Goal: Task Accomplishment & Management: Complete application form

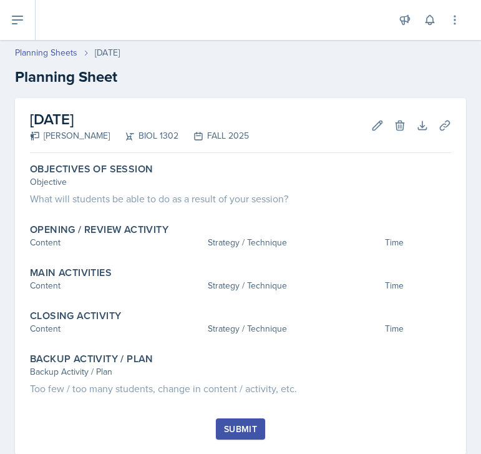
scroll to position [31, 0]
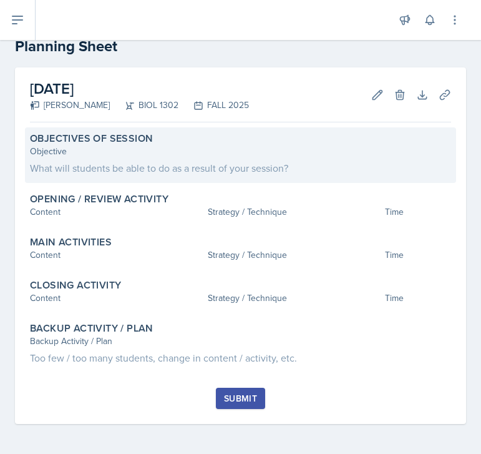
click at [255, 164] on div "What will students be able to do as a result of your session?" at bounding box center [240, 167] width 421 height 15
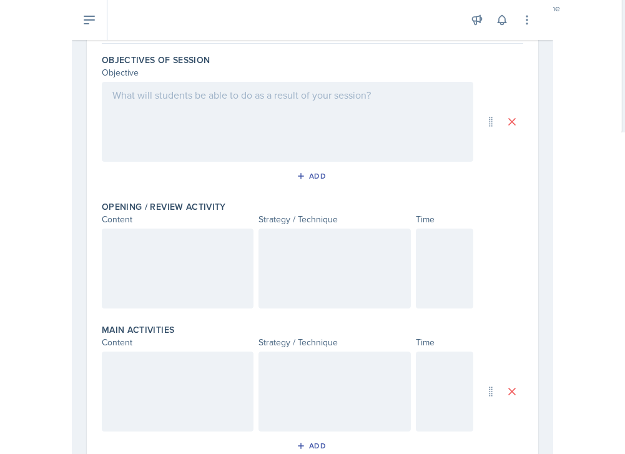
scroll to position [0, 0]
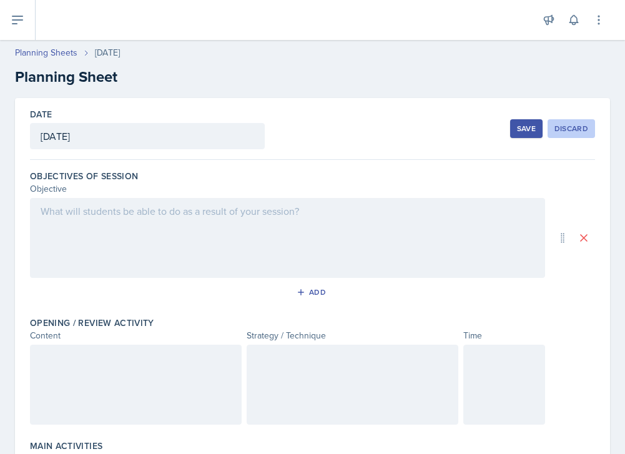
click at [481, 131] on div "Discard" at bounding box center [571, 129] width 34 height 10
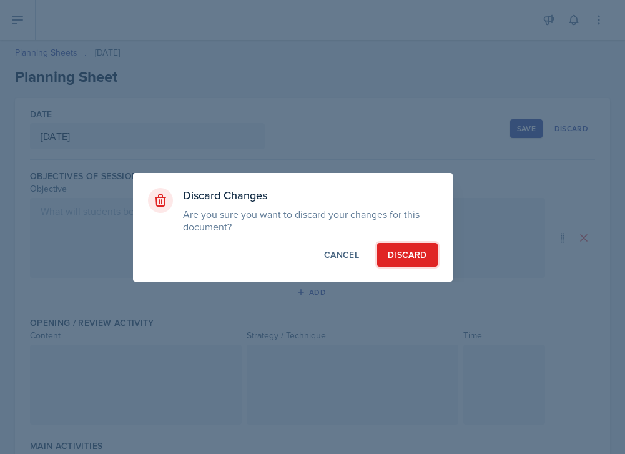
click at [404, 247] on button "Discard" at bounding box center [407, 255] width 60 height 24
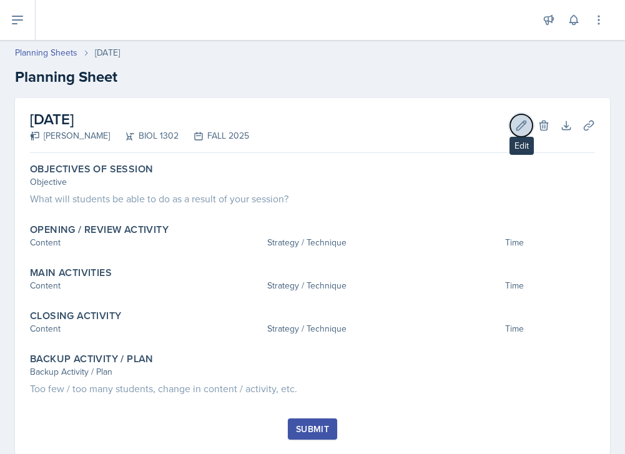
click at [481, 126] on button "Edit" at bounding box center [521, 125] width 22 height 22
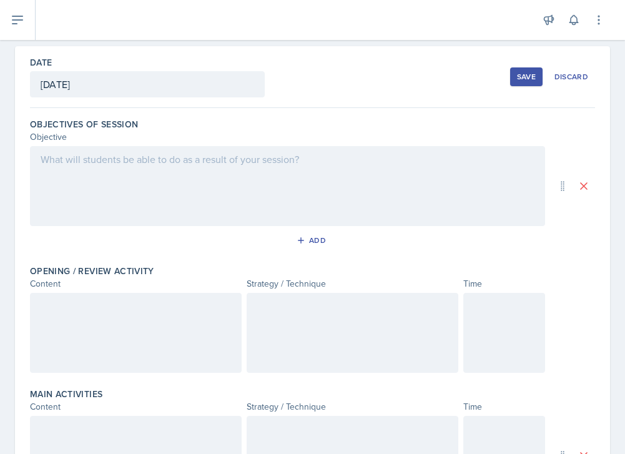
scroll to position [47, 0]
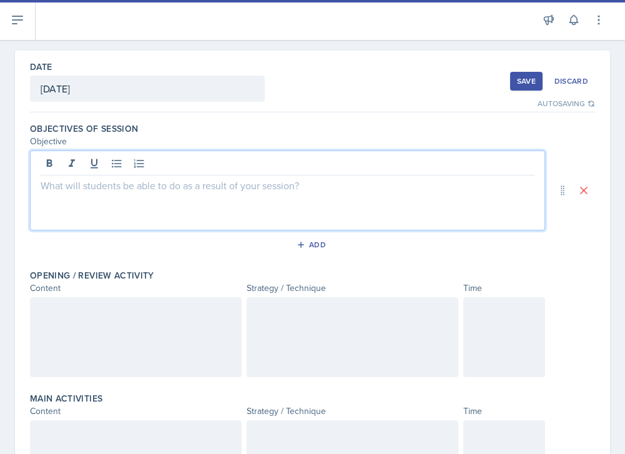
click at [267, 160] on div at bounding box center [287, 190] width 515 height 80
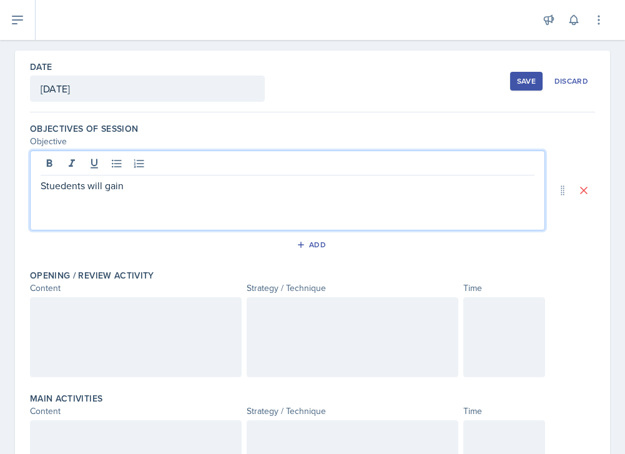
click at [61, 189] on p "Stuedents will gain" at bounding box center [288, 185] width 494 height 15
click at [187, 194] on div "Students will gain" at bounding box center [287, 190] width 515 height 80
click at [186, 191] on p "Students will gain" at bounding box center [288, 185] width 494 height 15
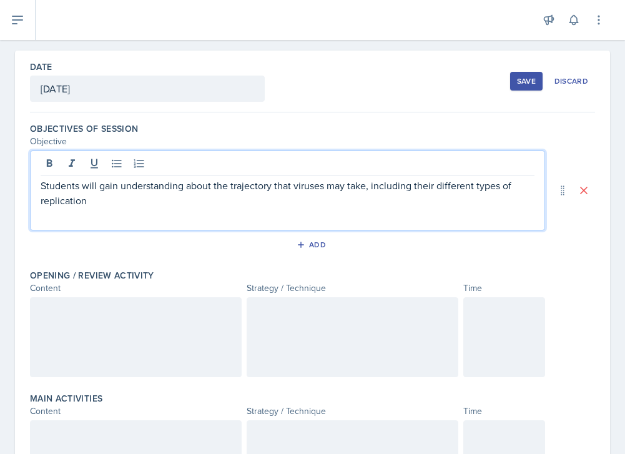
click at [97, 203] on p "Students will gain understanding about the trajectory that viruses may take, in…" at bounding box center [288, 193] width 494 height 30
click at [84, 202] on p "Students will gain understanding about the trajectory that viruses may take, in…" at bounding box center [288, 193] width 494 height 30
drag, startPoint x: 84, startPoint y: 202, endPoint x: 35, endPoint y: 202, distance: 49.3
click at [35, 202] on div "Students will gain understanding about the trajectory that viruses may take, in…" at bounding box center [287, 190] width 515 height 80
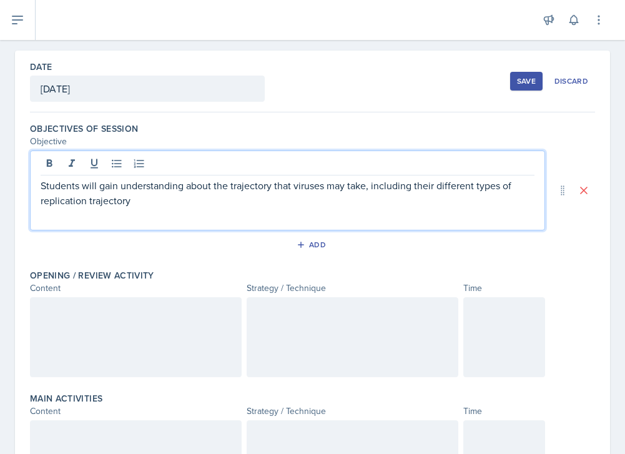
click at [140, 203] on p "Students will gain understanding about the trajectory that viruses may take, in…" at bounding box center [288, 193] width 494 height 30
click at [169, 201] on p "Students will gain understanding about the trajectory that viruses may take, in…" at bounding box center [288, 193] width 494 height 30
click at [271, 204] on p "Students will gain understanding about the trajectory that viruses may take, in…" at bounding box center [288, 193] width 494 height 30
click at [207, 200] on p "Students will gain understanding about the trajectory that viruses may take, in…" at bounding box center [288, 193] width 494 height 30
click at [301, 200] on p "Students will gain understanding about the trajectory that viruses may take, in…" at bounding box center [288, 193] width 494 height 30
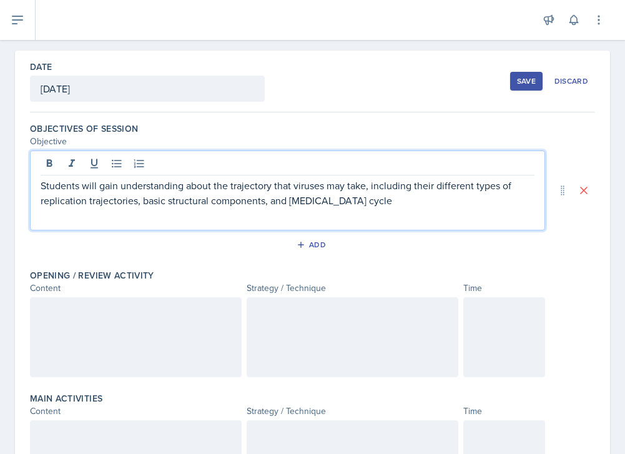
click at [290, 202] on p "Students will gain understanding about the trajectory that viruses may take, in…" at bounding box center [288, 193] width 494 height 30
click at [401, 204] on p "Students will gain understanding about the trajectory that viruses may take, in…" at bounding box center [288, 193] width 494 height 30
drag, startPoint x: 364, startPoint y: 200, endPoint x: 327, endPoint y: 200, distance: 36.8
click at [327, 200] on p "Students will gain understanding about the trajectory that viruses may take, in…" at bounding box center [288, 193] width 494 height 30
click at [416, 202] on p "Students will gain understanding about the trajectory that viruses may take, in…" at bounding box center [288, 193] width 494 height 30
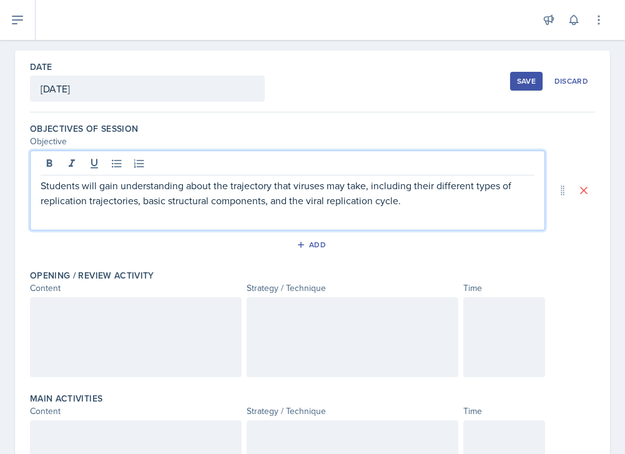
click at [328, 200] on p "Students will gain understanding about the trajectory that viruses may take, in…" at bounding box center [288, 193] width 494 height 30
click at [418, 204] on p "Students will gain understanding about the trajectory that viruses may take, in…" at bounding box center [288, 193] width 494 height 30
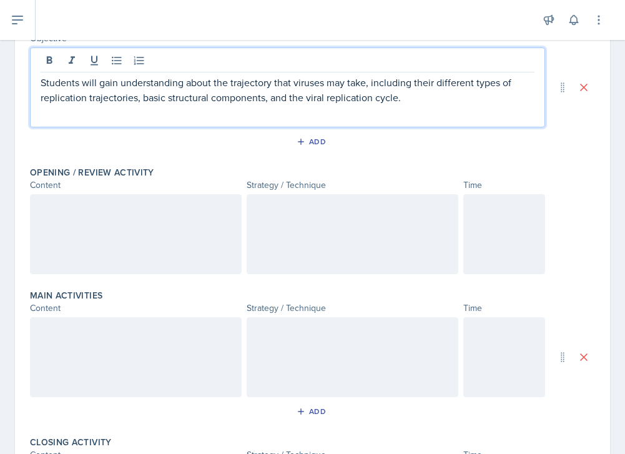
click at [200, 242] on div at bounding box center [136, 234] width 212 height 80
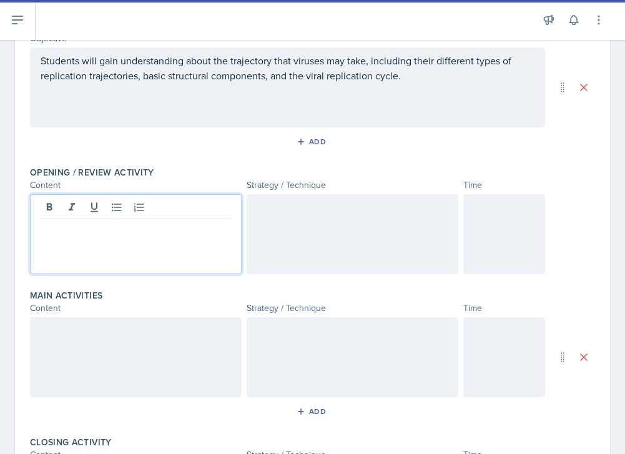
scroll to position [172, 0]
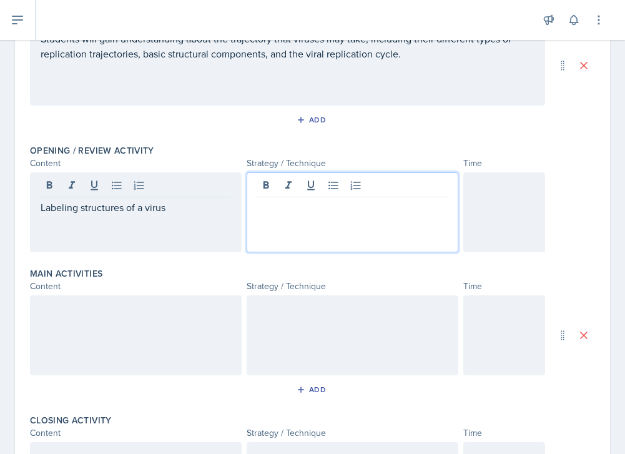
click at [276, 192] on div at bounding box center [353, 212] width 212 height 80
click at [195, 223] on div "Labeling structures of a virus" at bounding box center [136, 212] width 212 height 80
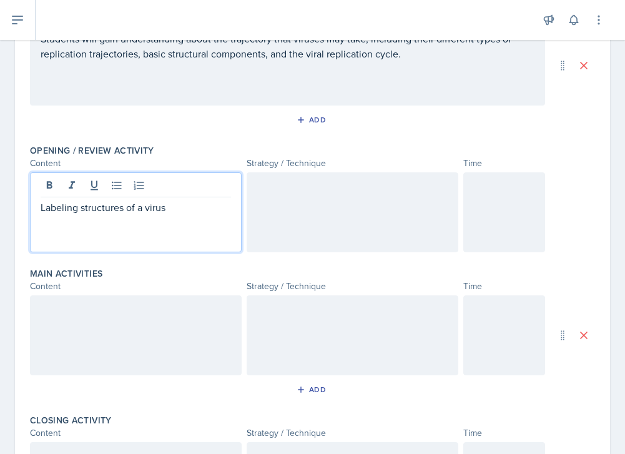
scroll to position [194, 0]
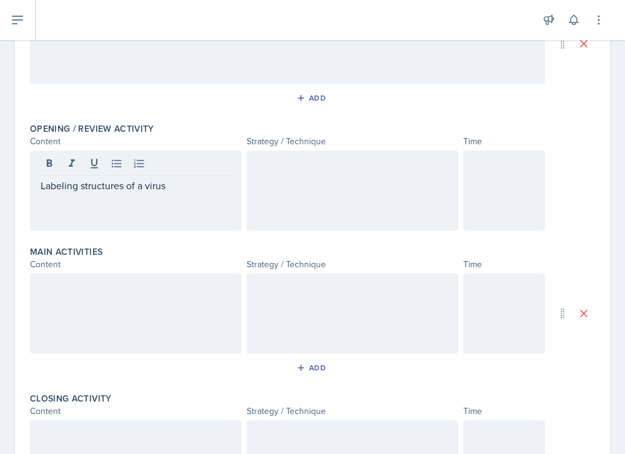
drag, startPoint x: 195, startPoint y: 195, endPoint x: 32, endPoint y: 187, distance: 163.8
click at [32, 187] on div "Labeling structures of a virus" at bounding box center [136, 190] width 212 height 80
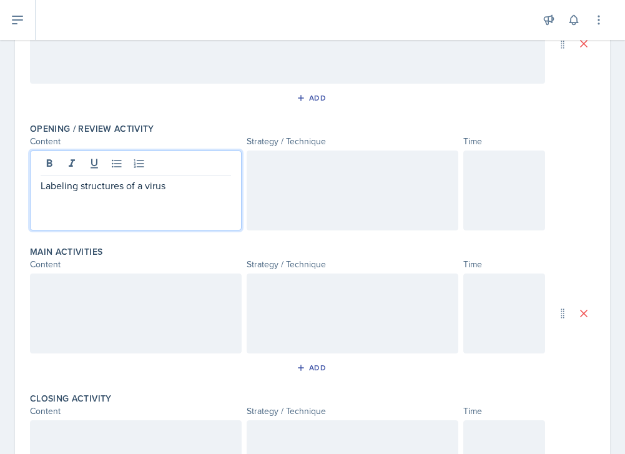
scroll to position [216, 0]
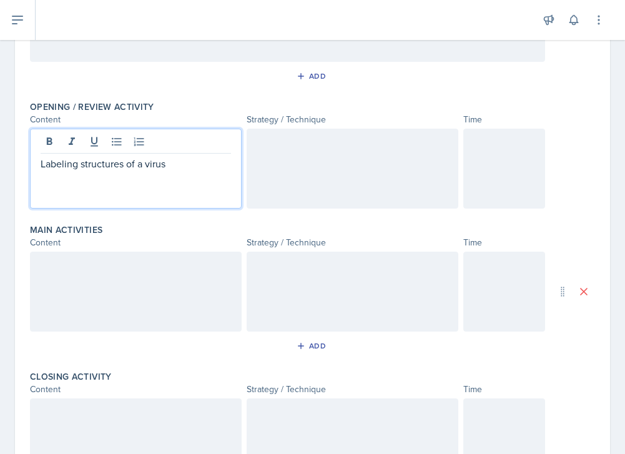
click at [275, 149] on p at bounding box center [352, 141] width 190 height 15
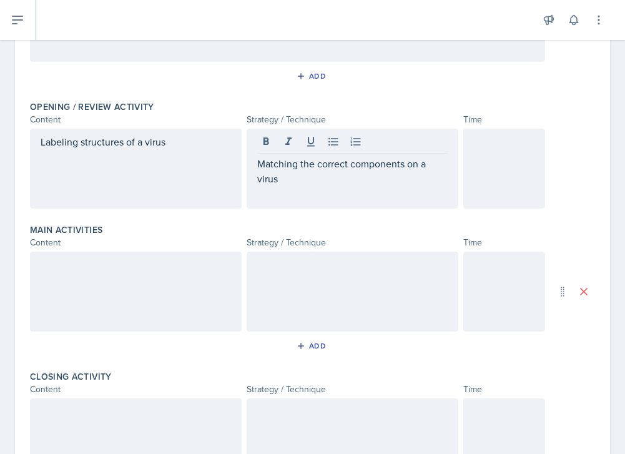
click at [481, 160] on div at bounding box center [504, 169] width 82 height 80
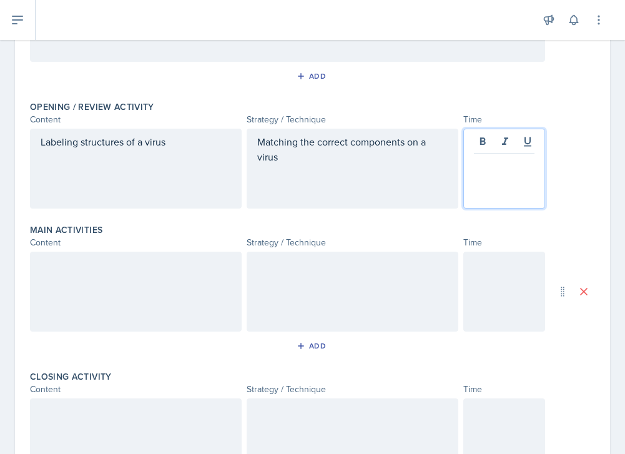
scroll to position [238, 0]
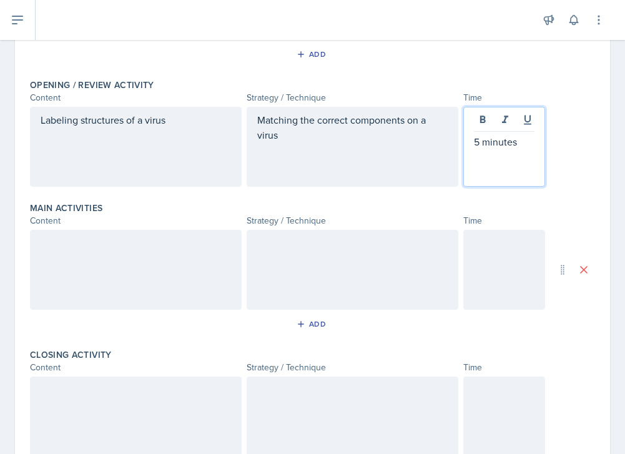
click at [101, 250] on div at bounding box center [136, 270] width 212 height 80
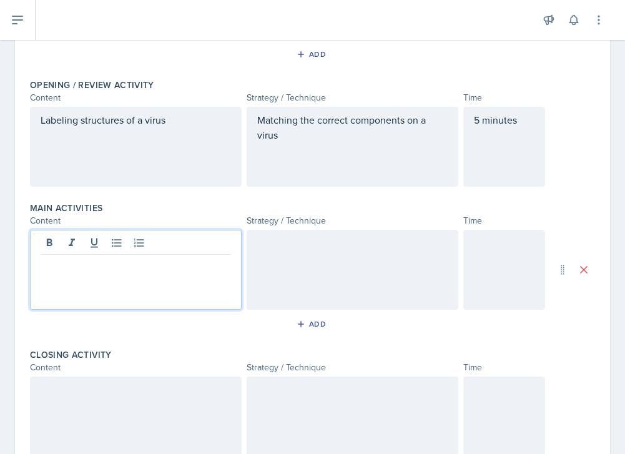
scroll to position [260, 0]
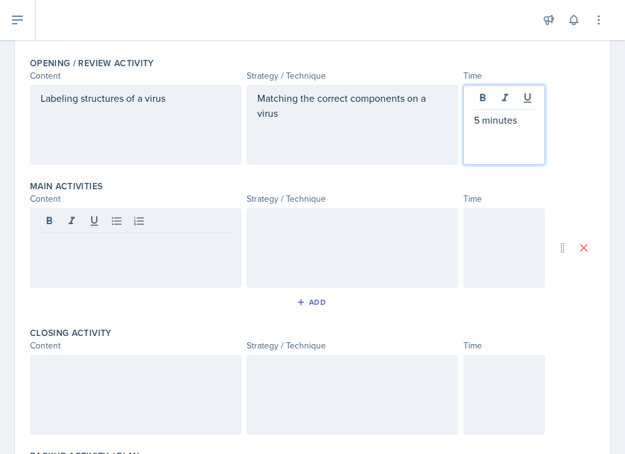
click at [481, 96] on div "5 minutes" at bounding box center [504, 125] width 82 height 80
click at [149, 227] on div at bounding box center [136, 248] width 212 height 80
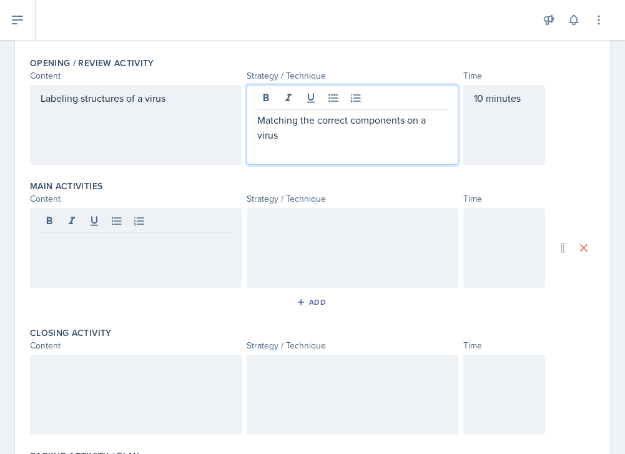
click at [281, 117] on p "Matching the correct components on a virus" at bounding box center [352, 127] width 190 height 30
click at [481, 97] on div "10 minutes" at bounding box center [504, 125] width 82 height 80
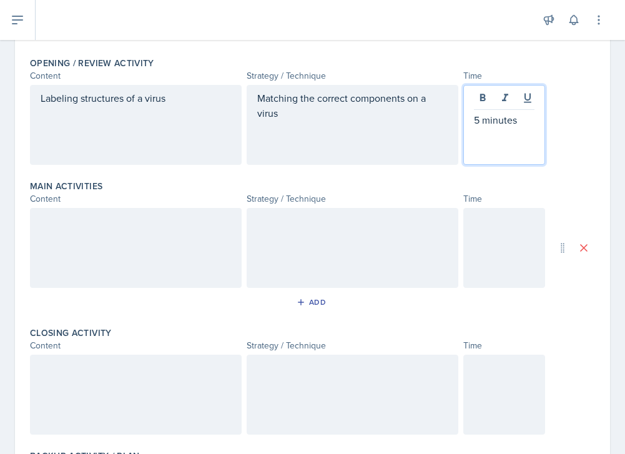
click at [481, 216] on div at bounding box center [504, 248] width 82 height 80
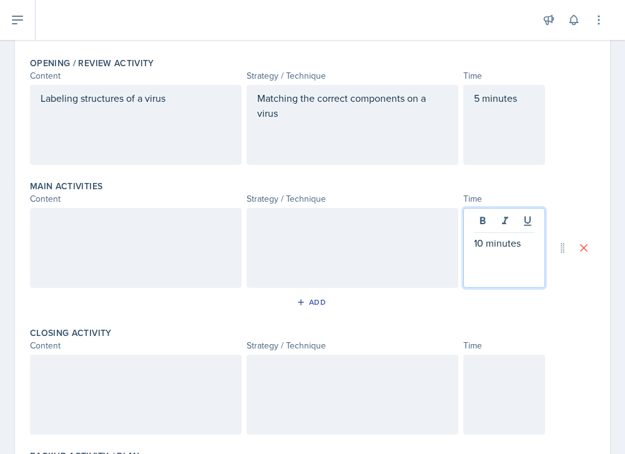
click at [178, 243] on div at bounding box center [136, 248] width 212 height 80
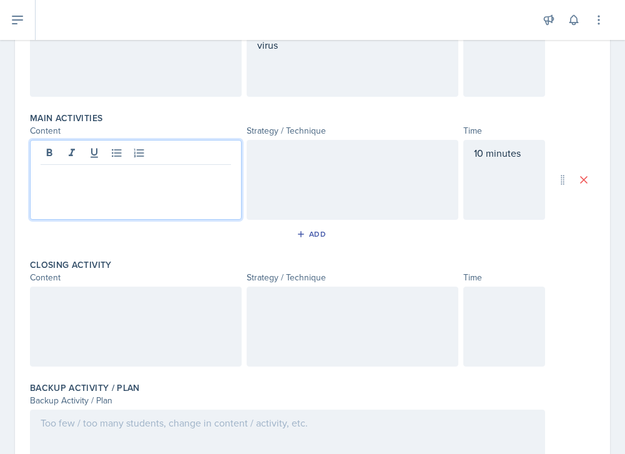
scroll to position [350, 0]
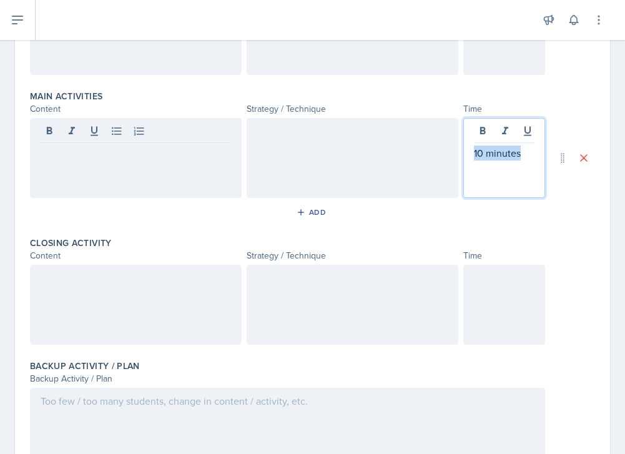
drag, startPoint x: 522, startPoint y: 157, endPoint x: 468, endPoint y: 157, distance: 54.3
click at [468, 157] on div "10 minutes" at bounding box center [504, 158] width 82 height 80
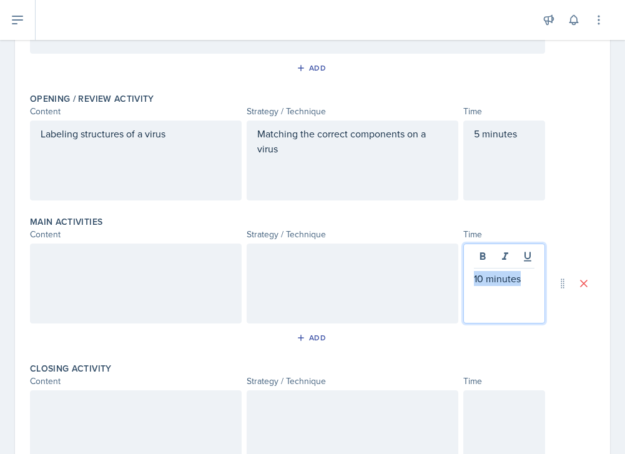
scroll to position [221, 0]
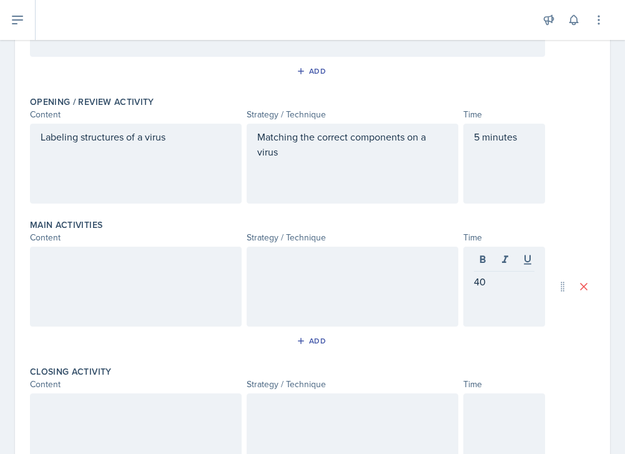
click at [481, 419] on div at bounding box center [504, 433] width 82 height 80
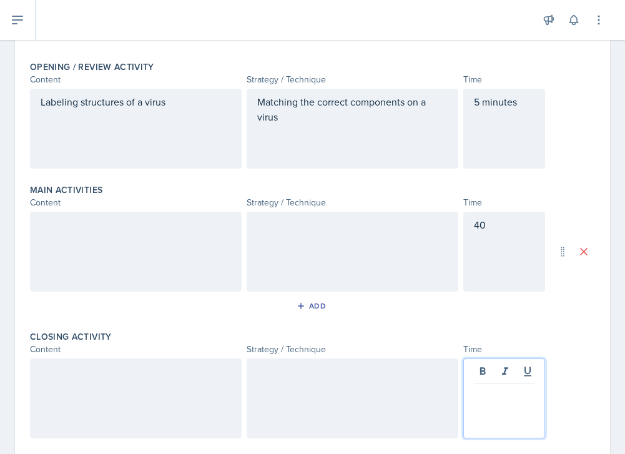
scroll to position [264, 0]
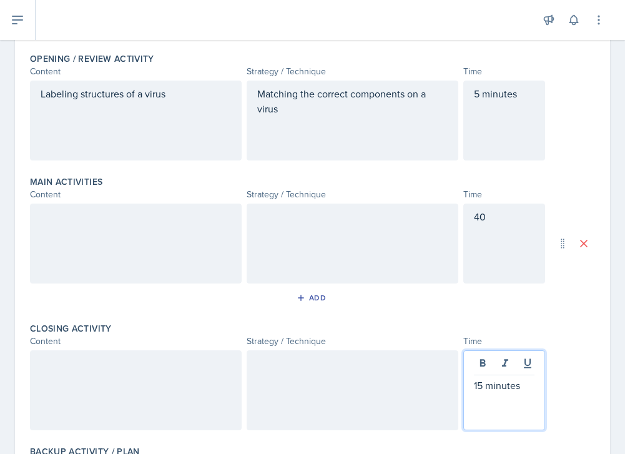
click at [207, 233] on div at bounding box center [136, 244] width 212 height 80
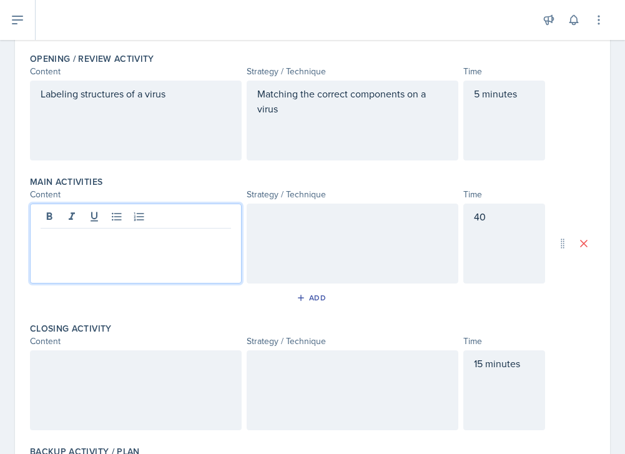
scroll to position [286, 0]
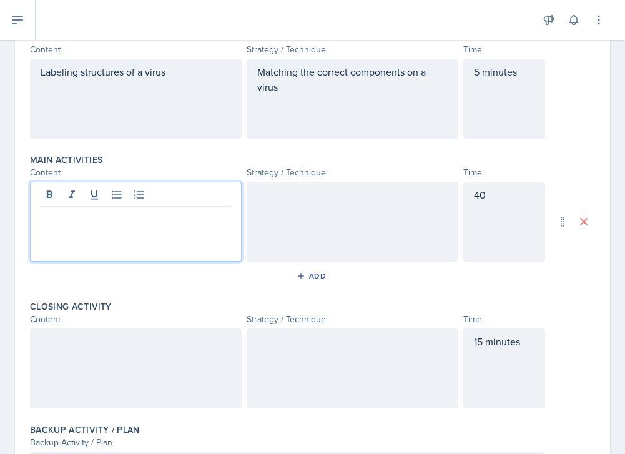
click at [299, 85] on div "Matching the correct components on a virus" at bounding box center [353, 99] width 212 height 80
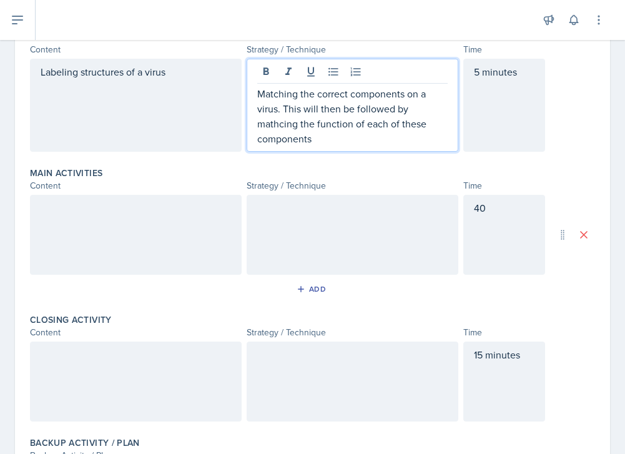
click at [279, 123] on p "Matching the correct components on a virus. This will then be followed by mathc…" at bounding box center [352, 116] width 190 height 60
drag, startPoint x: 480, startPoint y: 74, endPoint x: 479, endPoint y: 84, distance: 10.7
click at [480, 74] on div "5 minutes" at bounding box center [504, 105] width 82 height 93
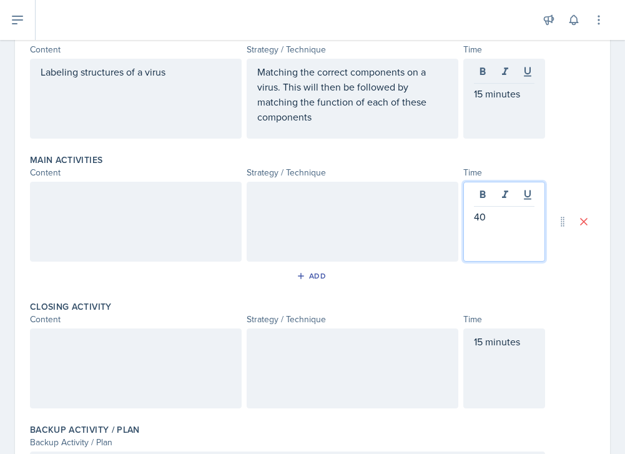
click at [481, 194] on div "40" at bounding box center [504, 222] width 82 height 80
click at [200, 76] on div "Labeling structures of a virus" at bounding box center [136, 99] width 212 height 80
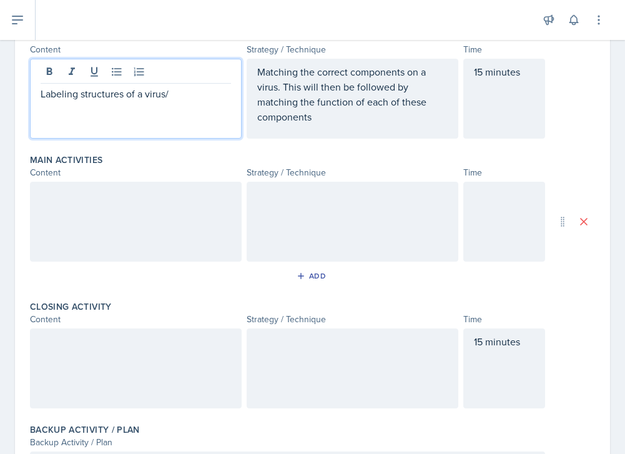
click at [120, 213] on div at bounding box center [136, 222] width 212 height 80
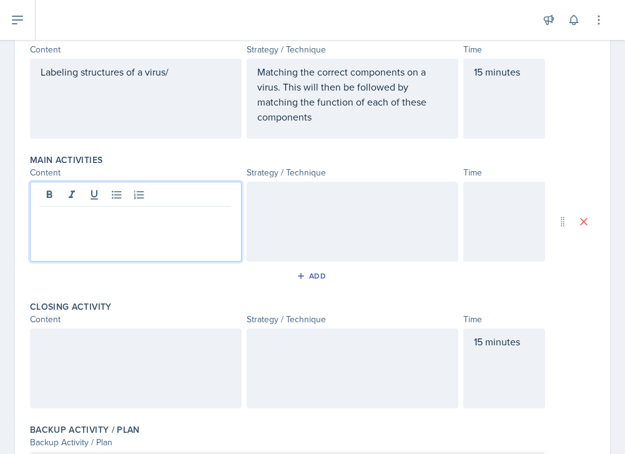
scroll to position [308, 0]
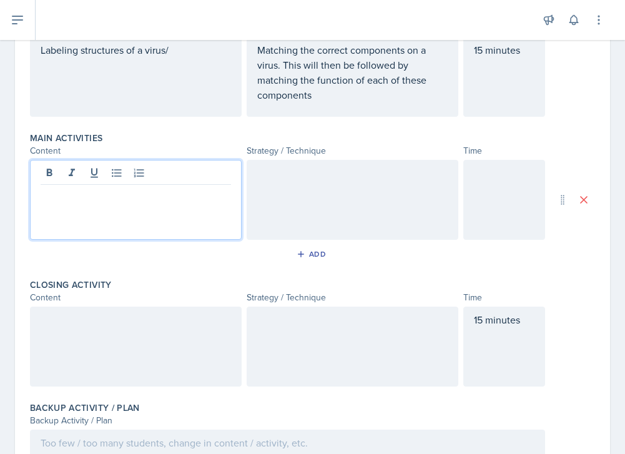
click at [168, 52] on div "Labeling structures of a virus/" at bounding box center [136, 77] width 212 height 80
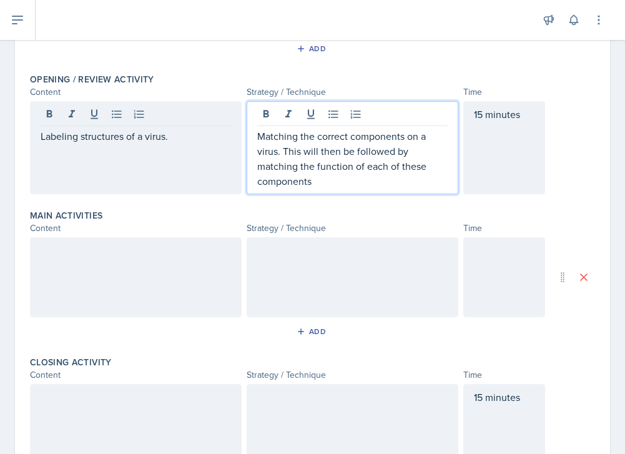
scroll to position [265, 0]
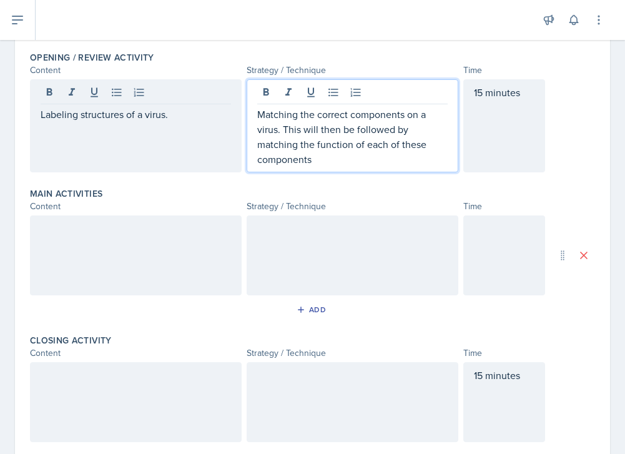
click at [377, 156] on p "Matching the correct components on a virus. This will then be followed by match…" at bounding box center [352, 137] width 190 height 60
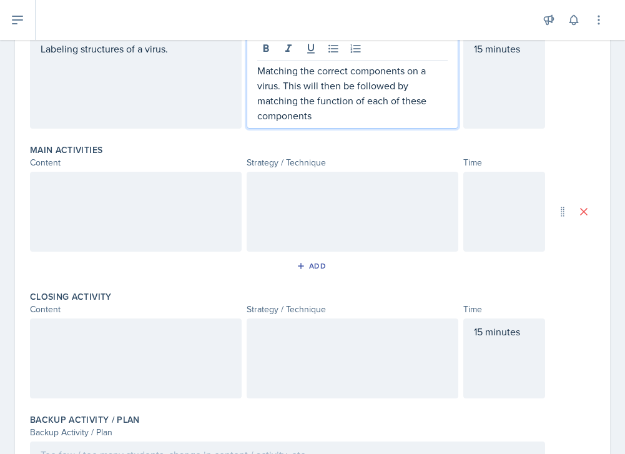
scroll to position [311, 0]
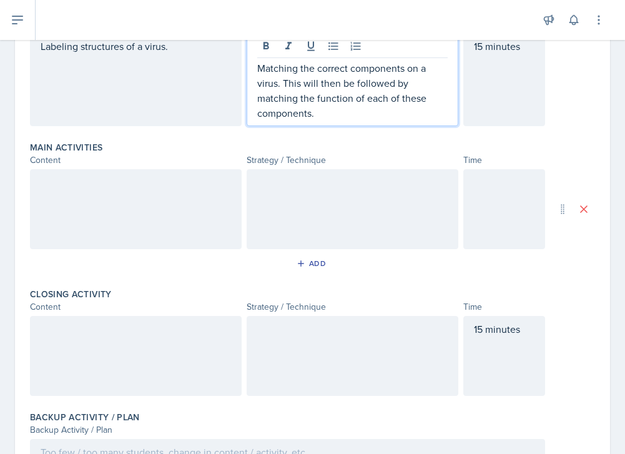
click at [481, 199] on div at bounding box center [504, 209] width 82 height 80
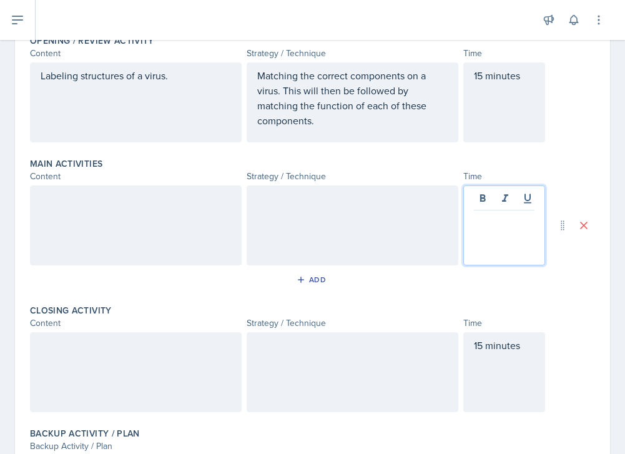
scroll to position [278, 0]
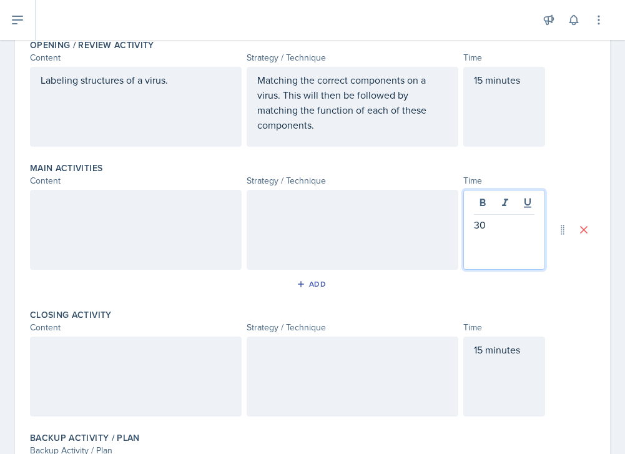
click at [158, 204] on div at bounding box center [136, 230] width 212 height 80
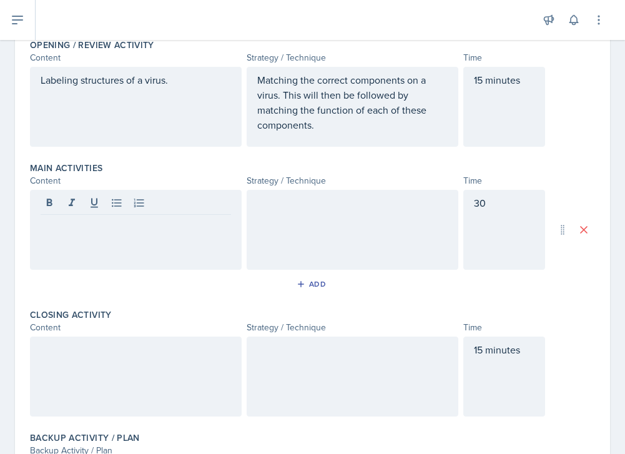
click at [179, 371] on div at bounding box center [136, 376] width 212 height 80
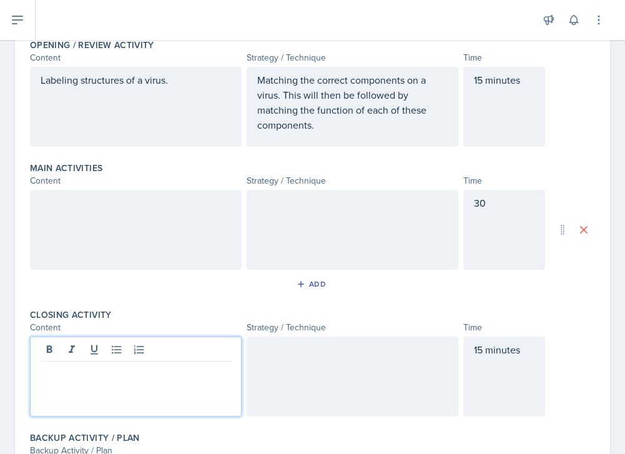
scroll to position [300, 0]
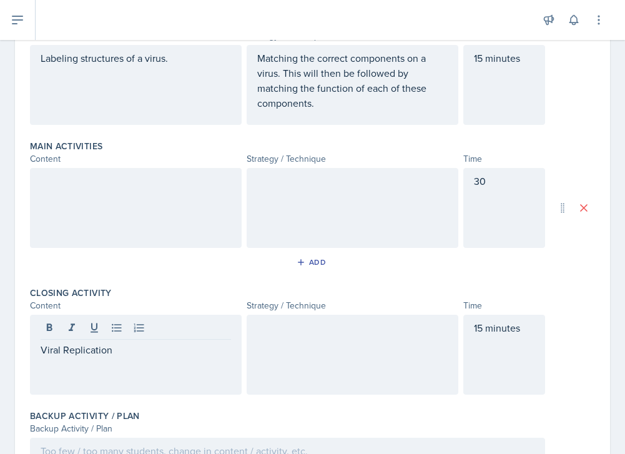
click at [254, 336] on div at bounding box center [353, 355] width 212 height 80
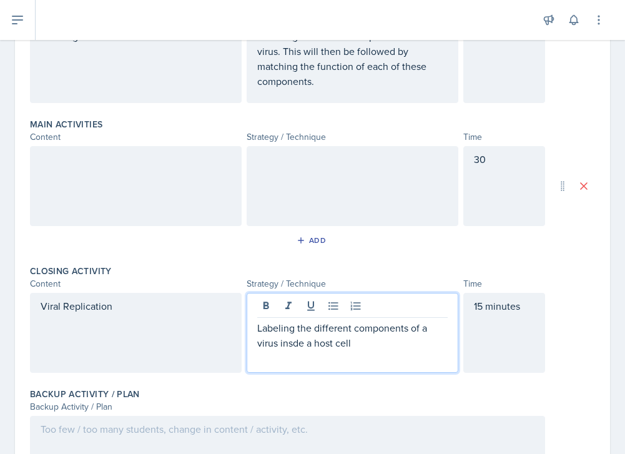
click at [295, 345] on p "Labeling the different components of a virus insde a host cell" at bounding box center [352, 335] width 190 height 30
click at [386, 348] on p "Labeling the different components of a virus inside a host cell" at bounding box center [352, 335] width 190 height 30
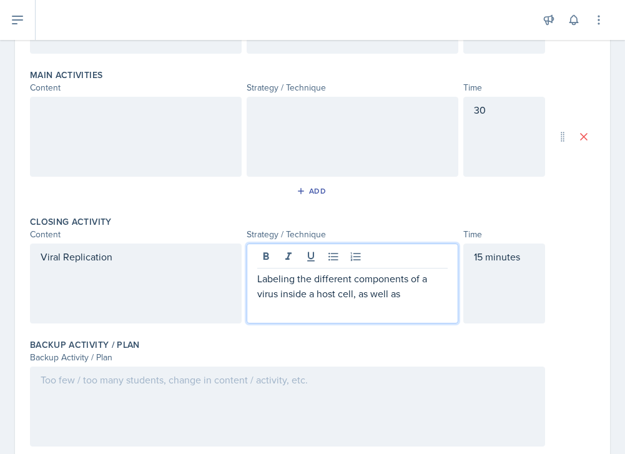
click at [91, 393] on div at bounding box center [287, 406] width 515 height 80
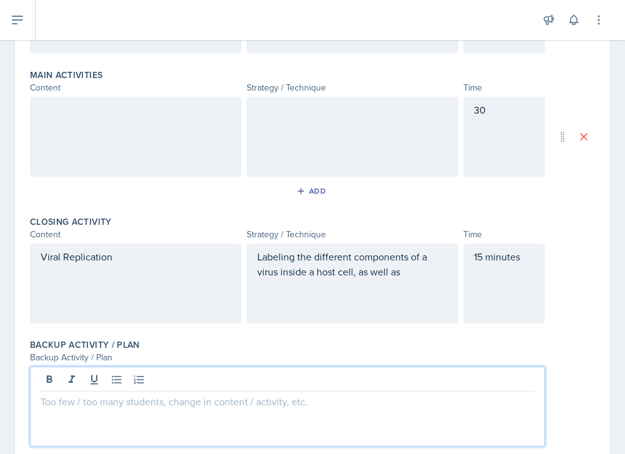
scroll to position [393, 0]
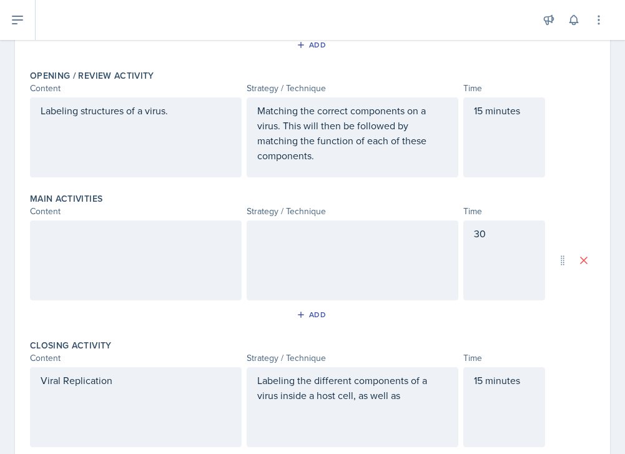
click at [163, 255] on div at bounding box center [136, 260] width 212 height 80
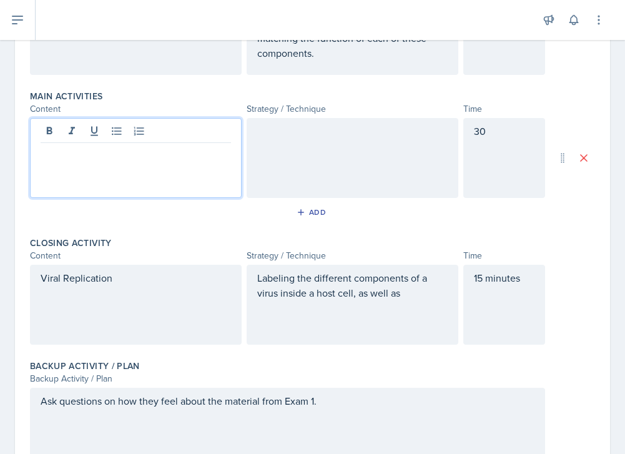
scroll to position [371, 0]
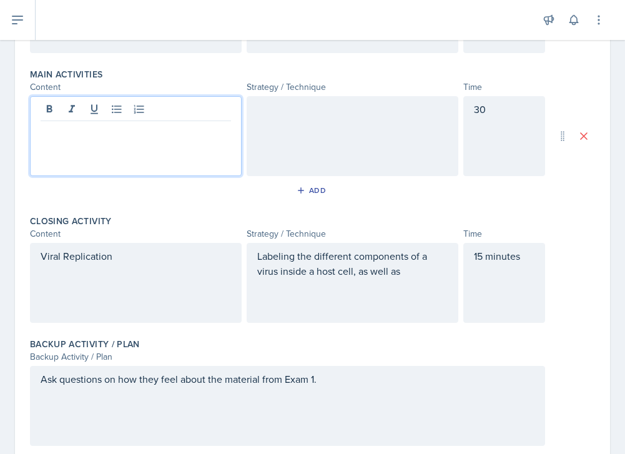
click at [424, 386] on p "Ask questions on how they feel about the material from Exam 1." at bounding box center [288, 378] width 494 height 15
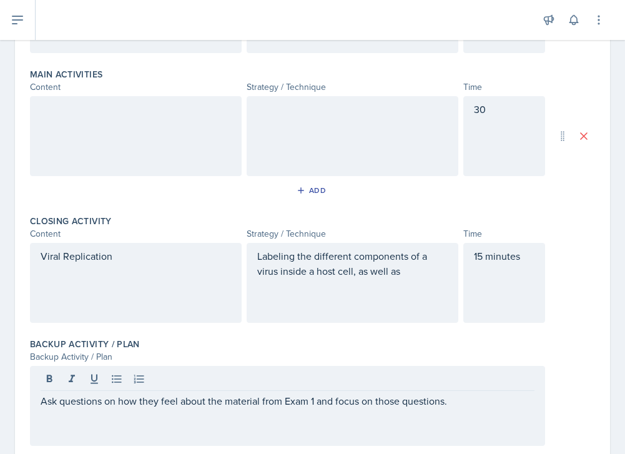
click at [199, 142] on div at bounding box center [136, 136] width 212 height 80
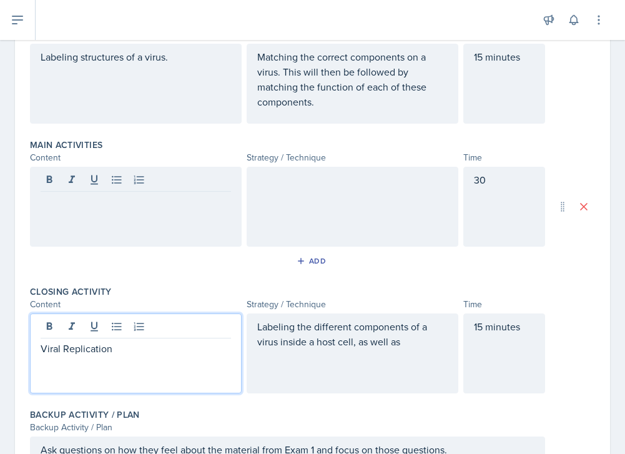
scroll to position [323, 0]
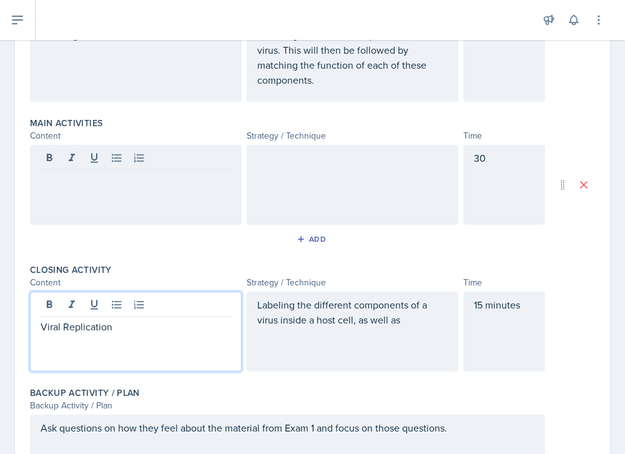
click at [212, 333] on p "Viral Replication" at bounding box center [136, 326] width 190 height 15
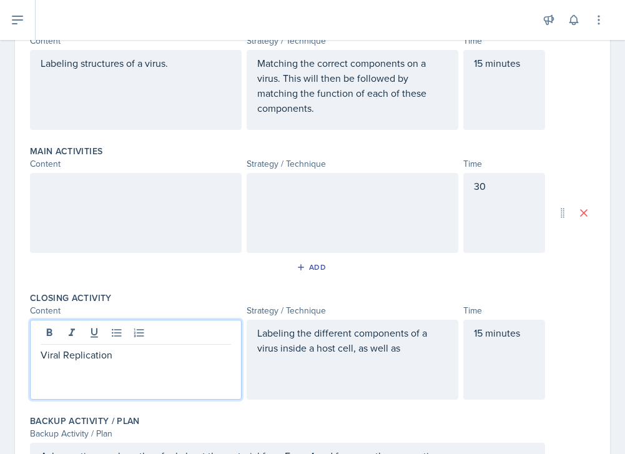
scroll to position [316, 0]
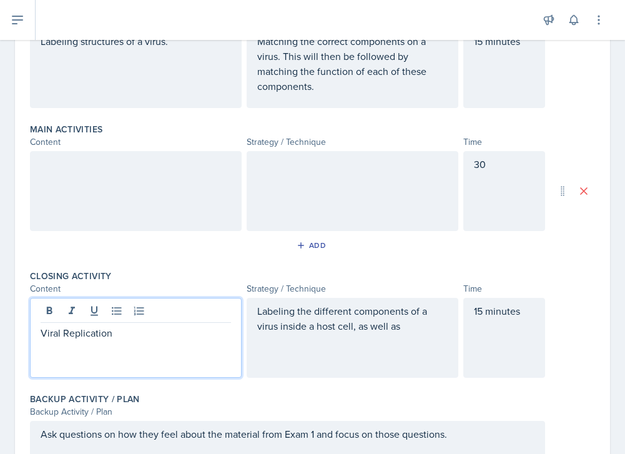
click at [407, 333] on p "Labeling the different components of a virus inside a host cell, as well as" at bounding box center [352, 318] width 190 height 30
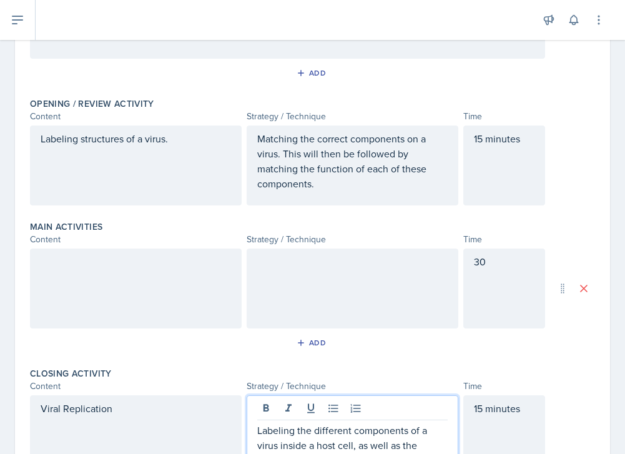
click at [151, 280] on div at bounding box center [136, 288] width 212 height 80
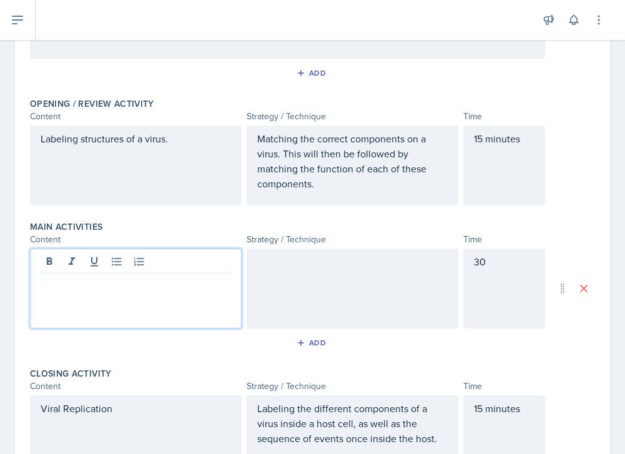
scroll to position [241, 0]
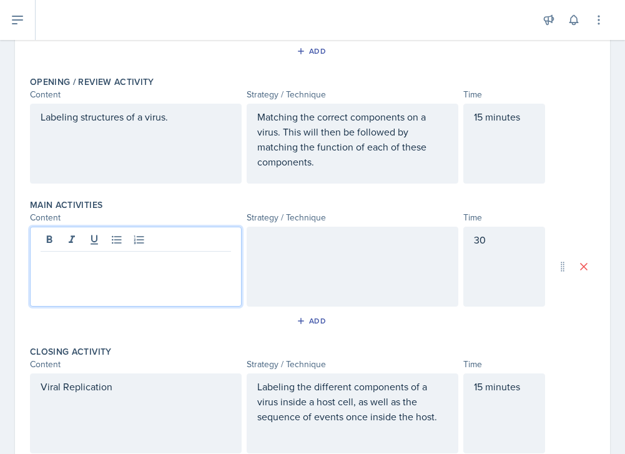
click at [172, 391] on div "Viral Replication" at bounding box center [136, 413] width 212 height 80
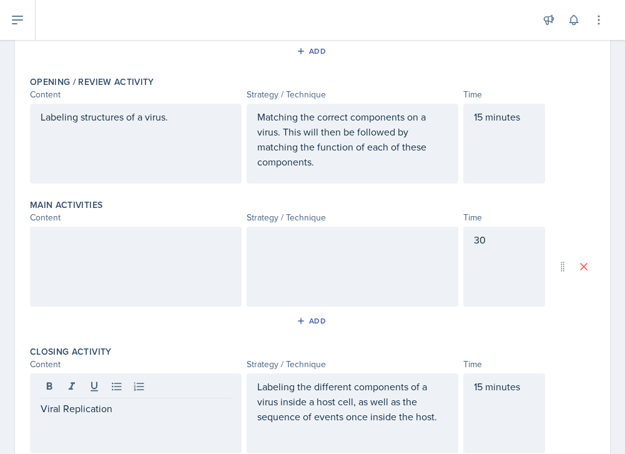
click at [157, 260] on div at bounding box center [136, 267] width 212 height 80
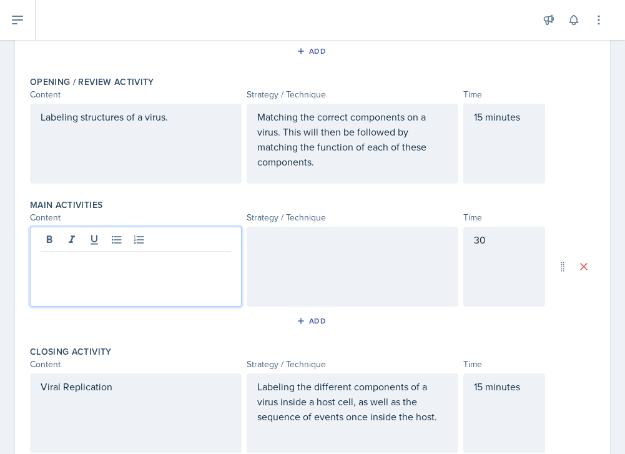
scroll to position [263, 0]
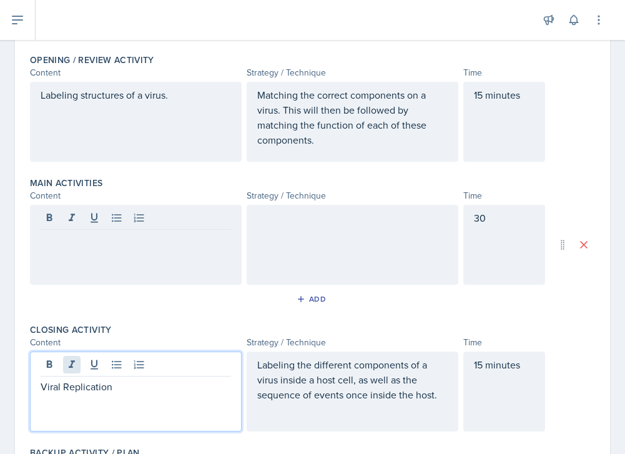
click at [68, 364] on div "Viral Replication" at bounding box center [136, 391] width 212 height 80
click at [69, 383] on p "Viral Replication" at bounding box center [136, 386] width 190 height 15
click at [89, 239] on div at bounding box center [136, 245] width 212 height 80
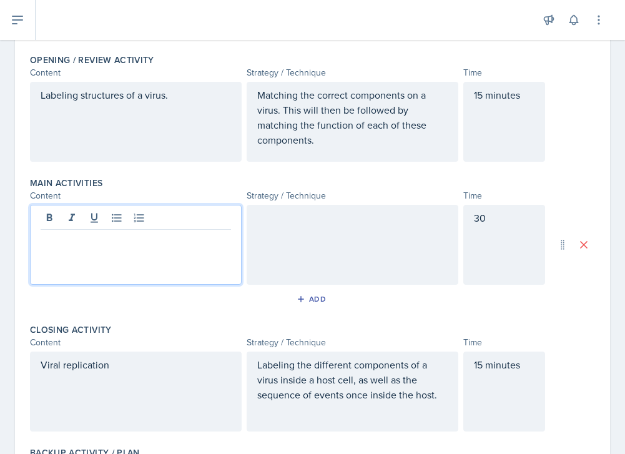
scroll to position [285, 0]
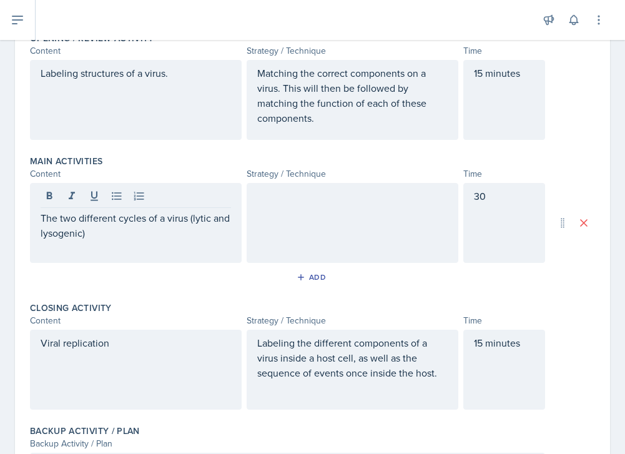
click at [277, 217] on div at bounding box center [353, 223] width 212 height 80
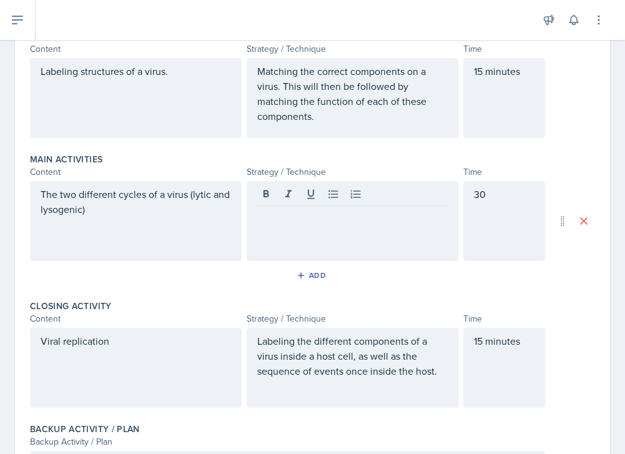
click at [217, 217] on div "The two different cycles of a virus (lytic and lysogenic)" at bounding box center [136, 221] width 212 height 80
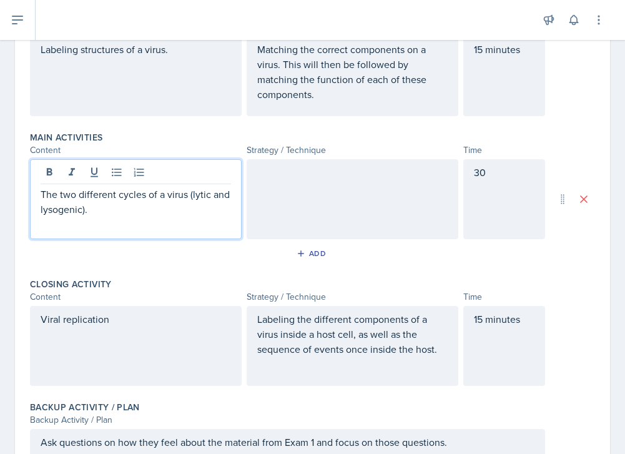
click at [316, 202] on div at bounding box center [353, 199] width 212 height 80
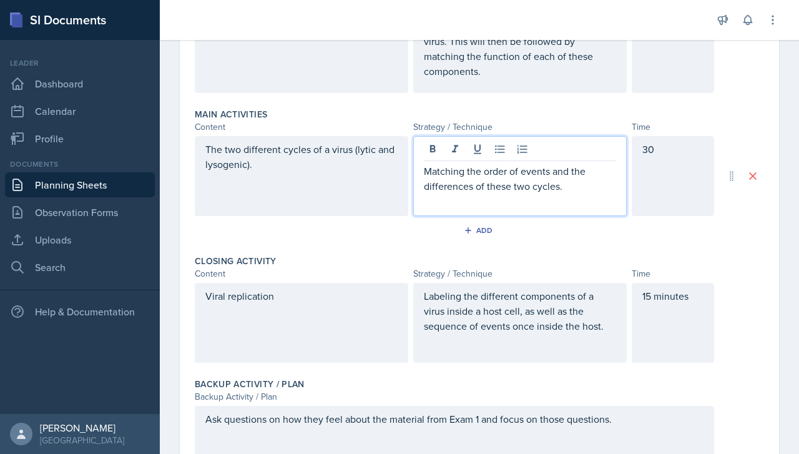
scroll to position [0, 0]
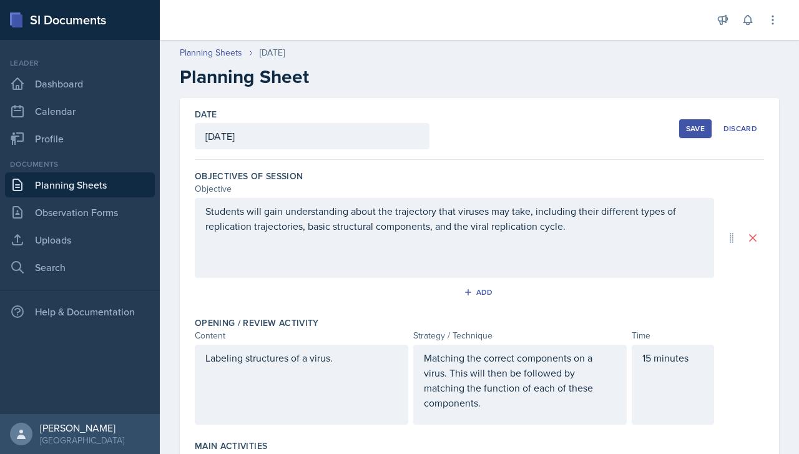
click at [481, 252] on div "Students will gain understanding about the trajectory that viruses may take, in…" at bounding box center [454, 238] width 519 height 80
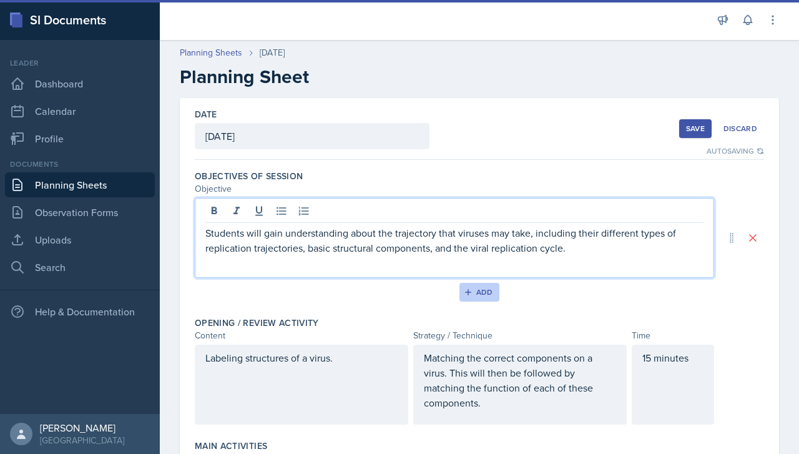
click at [475, 293] on div "Add" at bounding box center [479, 292] width 27 height 10
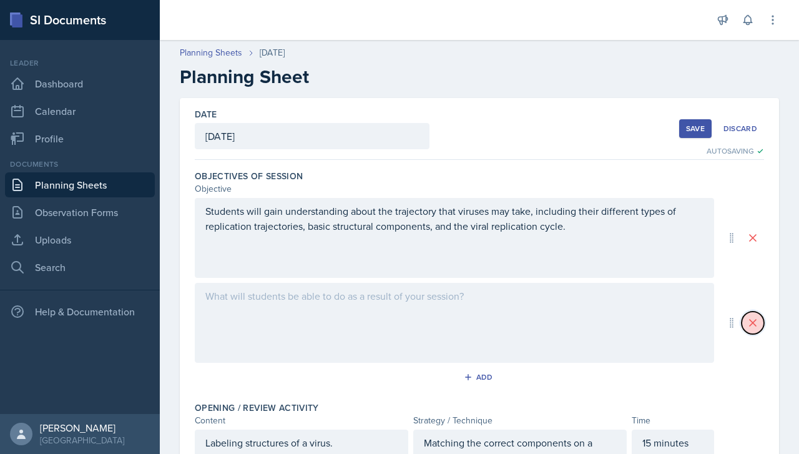
click at [481, 320] on icon at bounding box center [753, 322] width 12 height 12
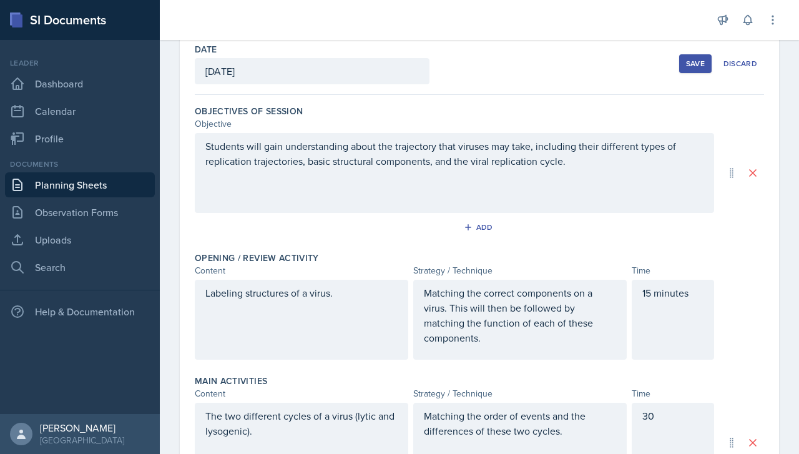
scroll to position [67, 0]
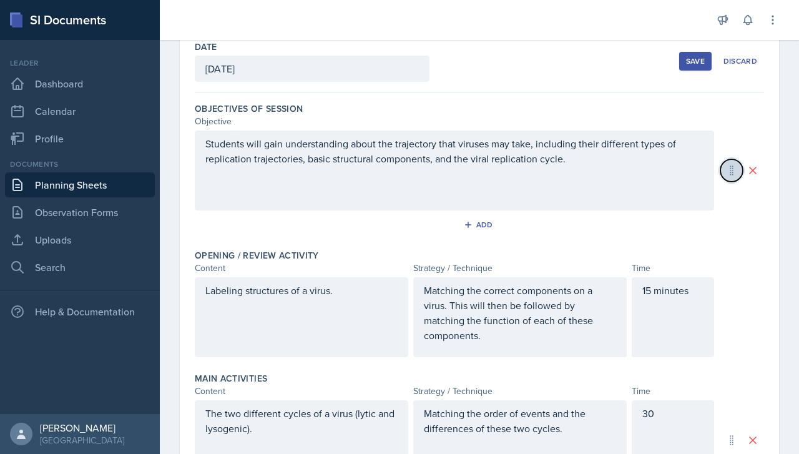
click at [481, 170] on icon at bounding box center [731, 170] width 12 height 12
click at [481, 174] on icon at bounding box center [731, 170] width 12 height 12
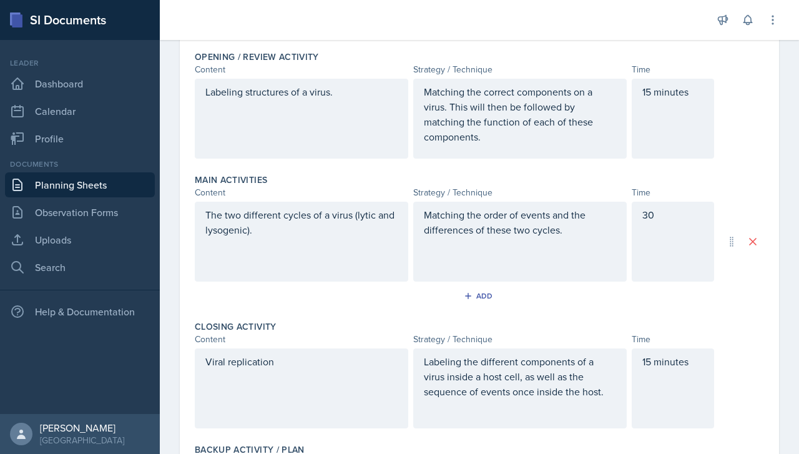
scroll to position [0, 0]
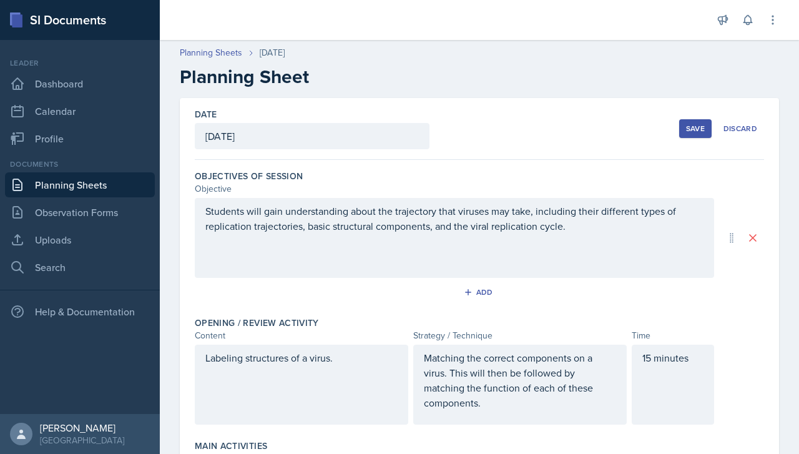
click at [481, 132] on div "Save" at bounding box center [695, 129] width 19 height 10
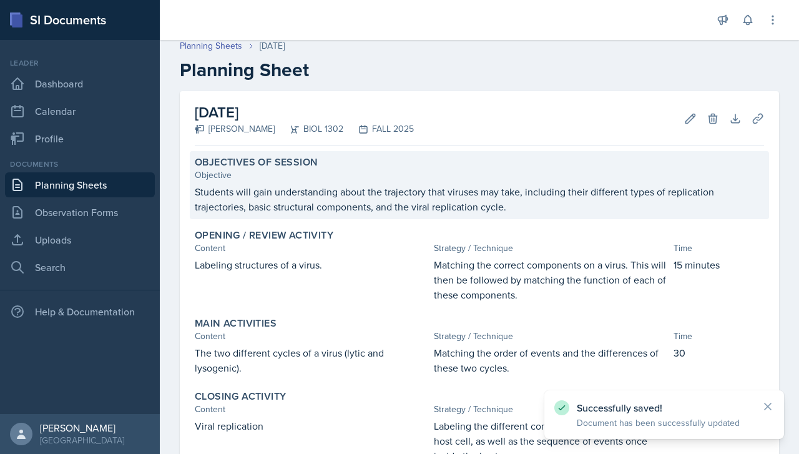
scroll to position [9, 0]
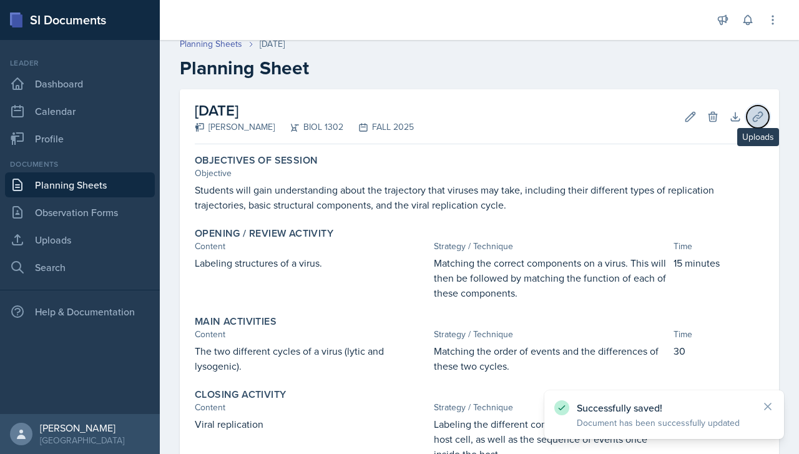
click at [481, 118] on icon at bounding box center [758, 116] width 12 height 12
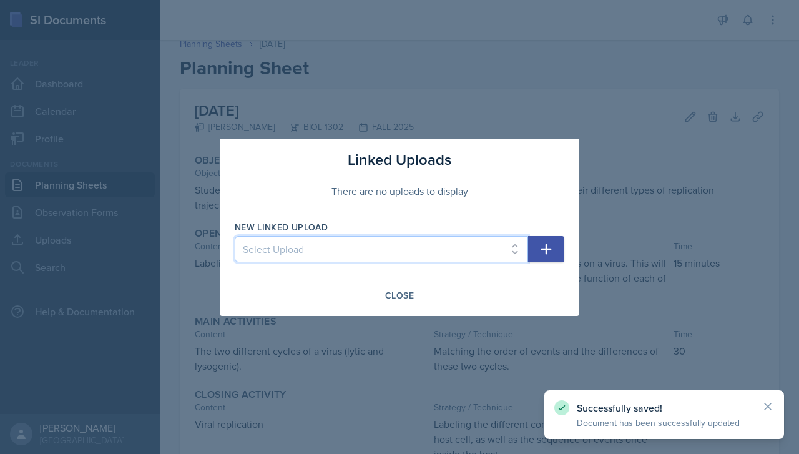
click at [443, 245] on select "Select Upload" at bounding box center [381, 249] width 293 height 26
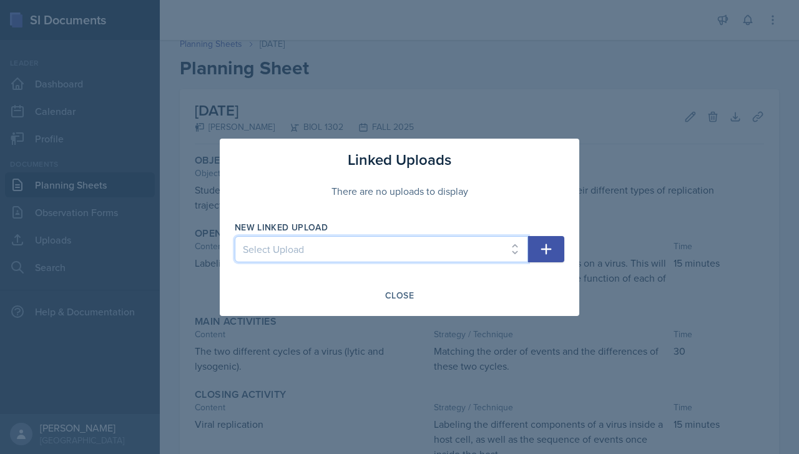
click at [481, 243] on select "Select Upload" at bounding box center [381, 249] width 293 height 26
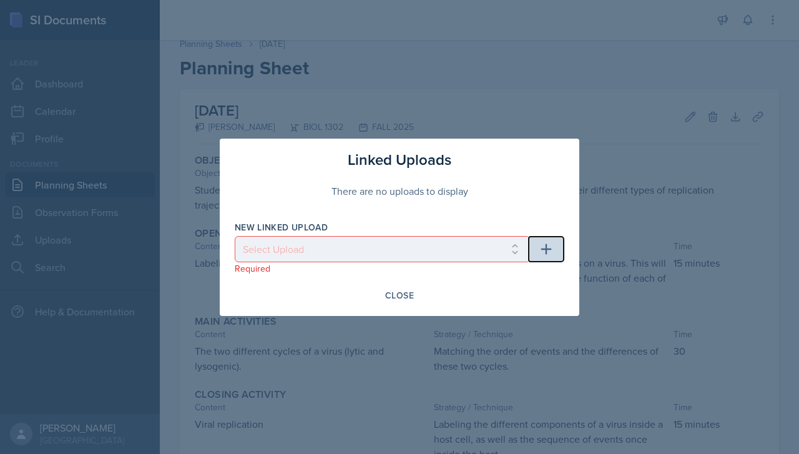
click at [481, 245] on icon "button" at bounding box center [546, 249] width 15 height 15
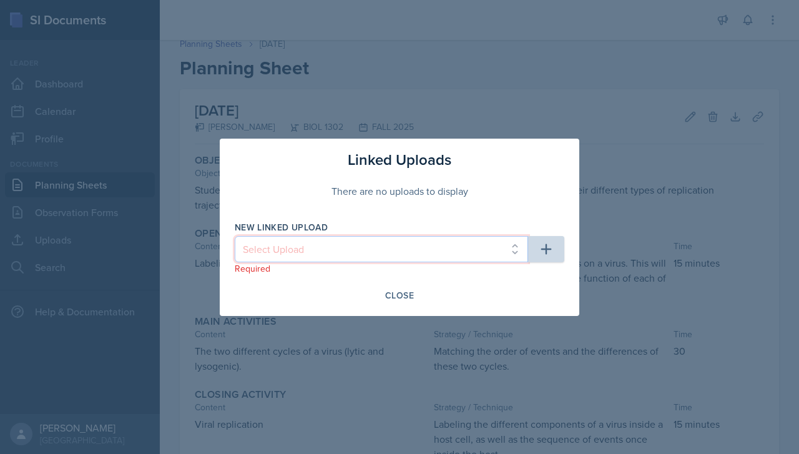
click at [481, 252] on select "Select Upload" at bounding box center [381, 249] width 293 height 26
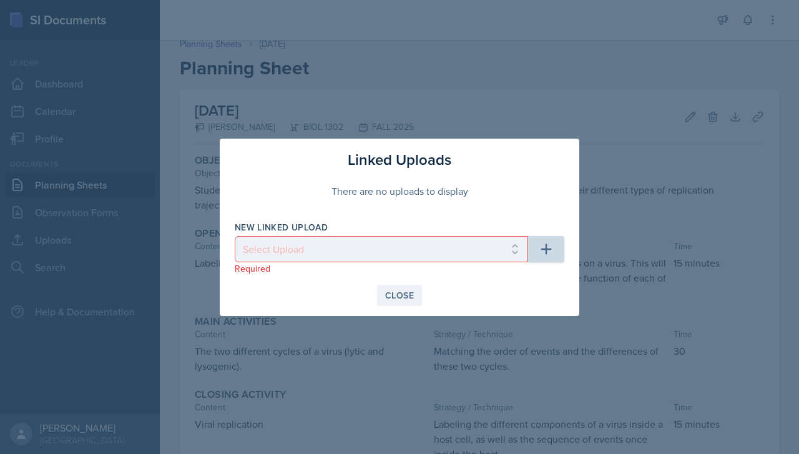
click at [402, 292] on div "Close" at bounding box center [399, 295] width 29 height 10
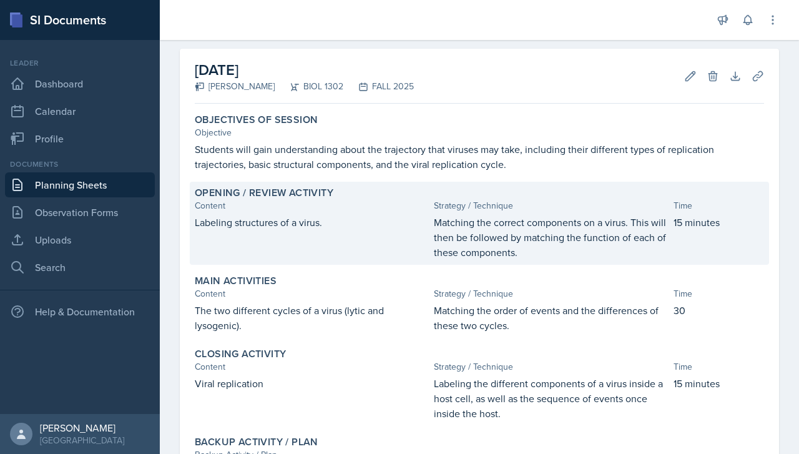
scroll to position [0, 0]
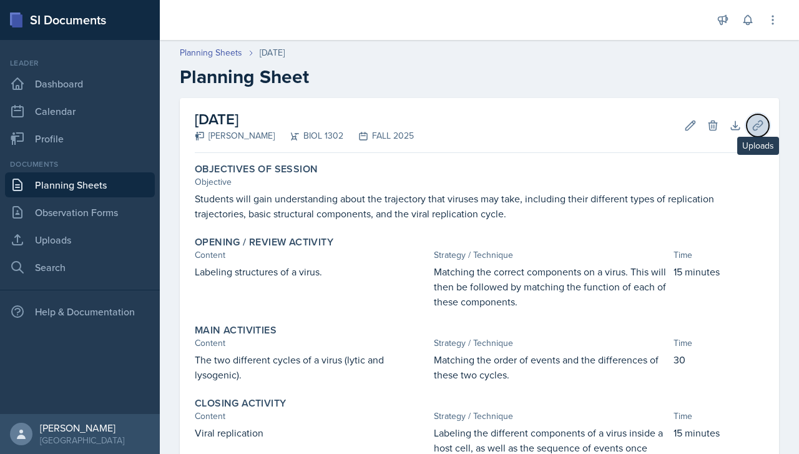
click at [481, 125] on icon at bounding box center [757, 124] width 9 height 9
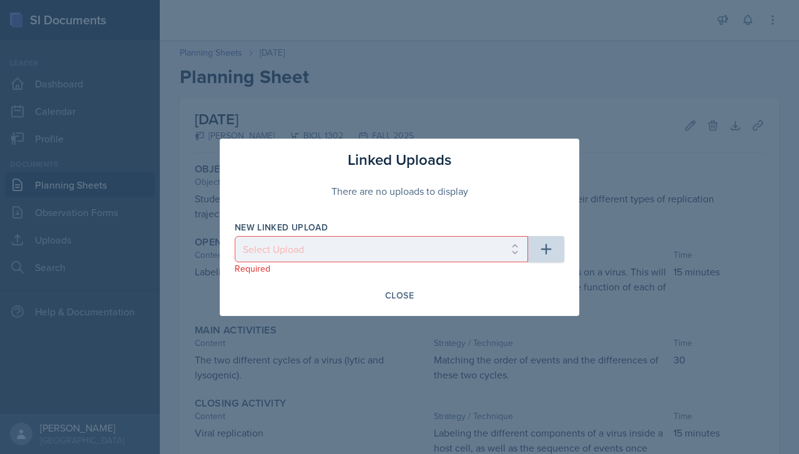
click at [449, 189] on div "There are no uploads to display" at bounding box center [400, 191] width 330 height 40
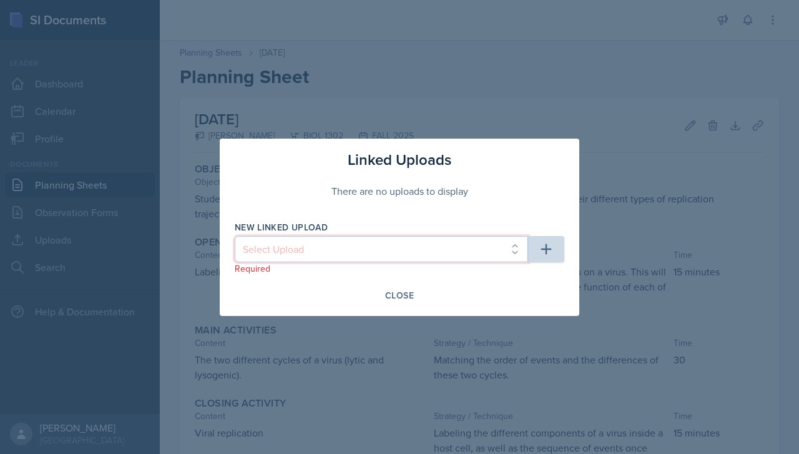
click at [481, 245] on select "Select Upload" at bounding box center [381, 249] width 293 height 26
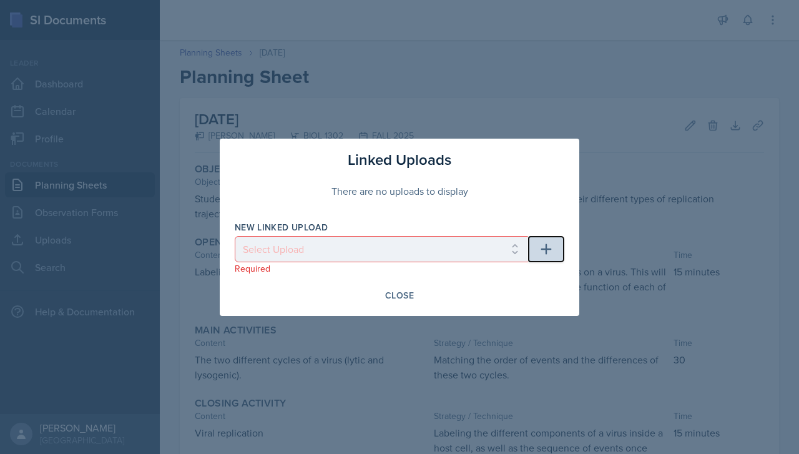
click at [481, 248] on icon "button" at bounding box center [546, 248] width 11 height 11
click at [401, 290] on div "Close" at bounding box center [399, 295] width 29 height 10
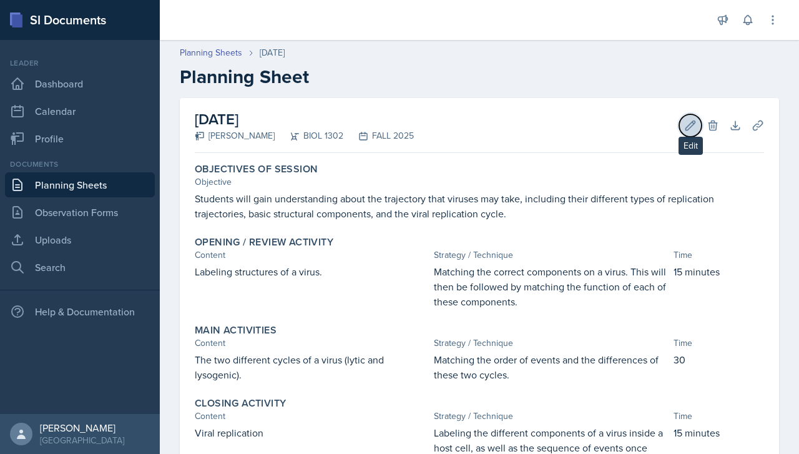
click at [481, 130] on icon at bounding box center [690, 125] width 12 height 12
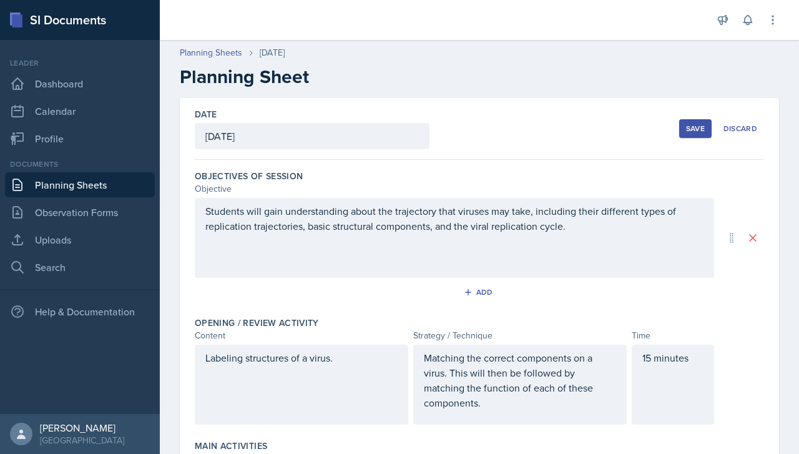
click at [481, 130] on div "Save" at bounding box center [695, 129] width 19 height 10
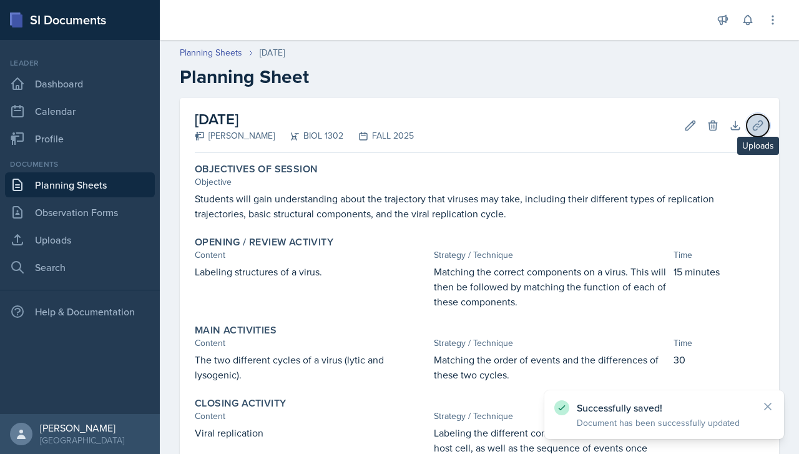
click at [481, 119] on icon at bounding box center [758, 125] width 12 height 12
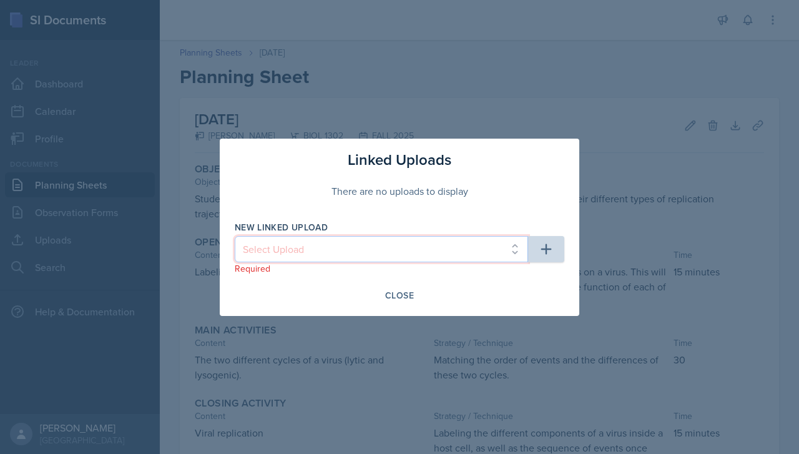
click at [481, 245] on select "Select Upload" at bounding box center [381, 249] width 293 height 26
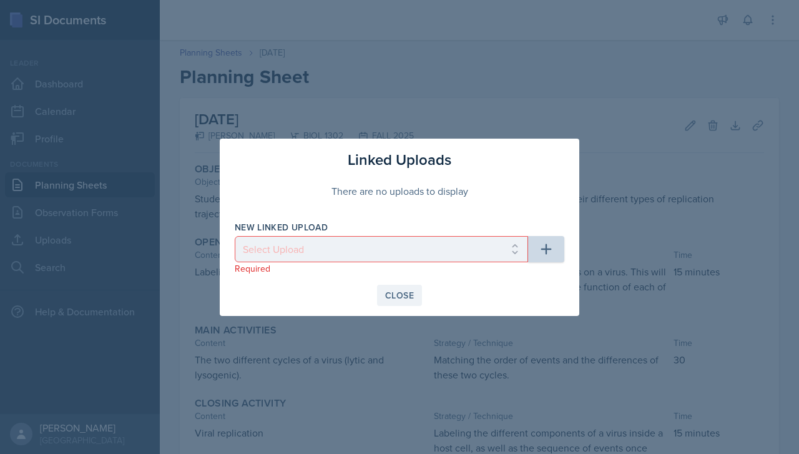
click at [407, 297] on div "Close" at bounding box center [399, 295] width 29 height 10
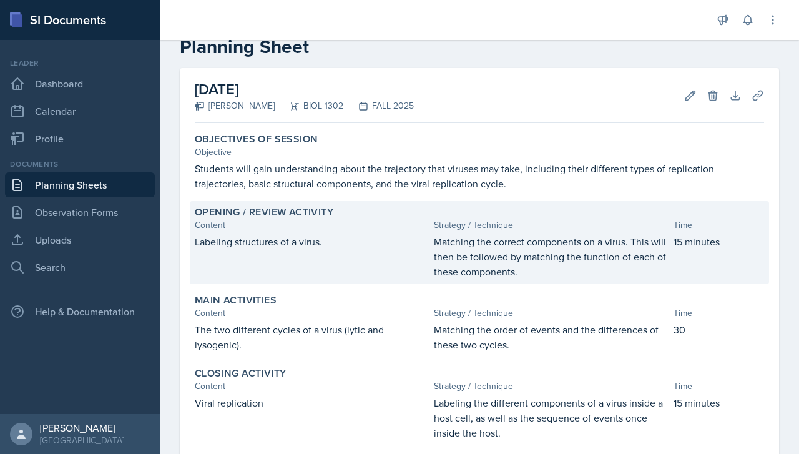
scroll to position [40, 0]
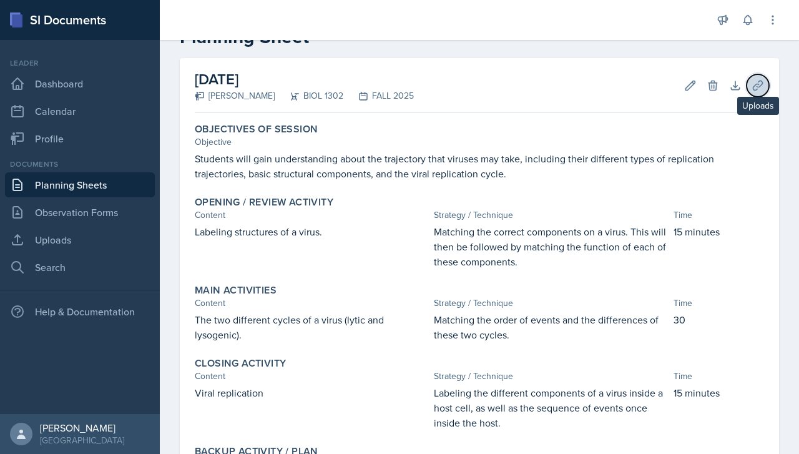
click at [481, 84] on icon at bounding box center [757, 85] width 9 height 9
